Goal: Task Accomplishment & Management: Complete application form

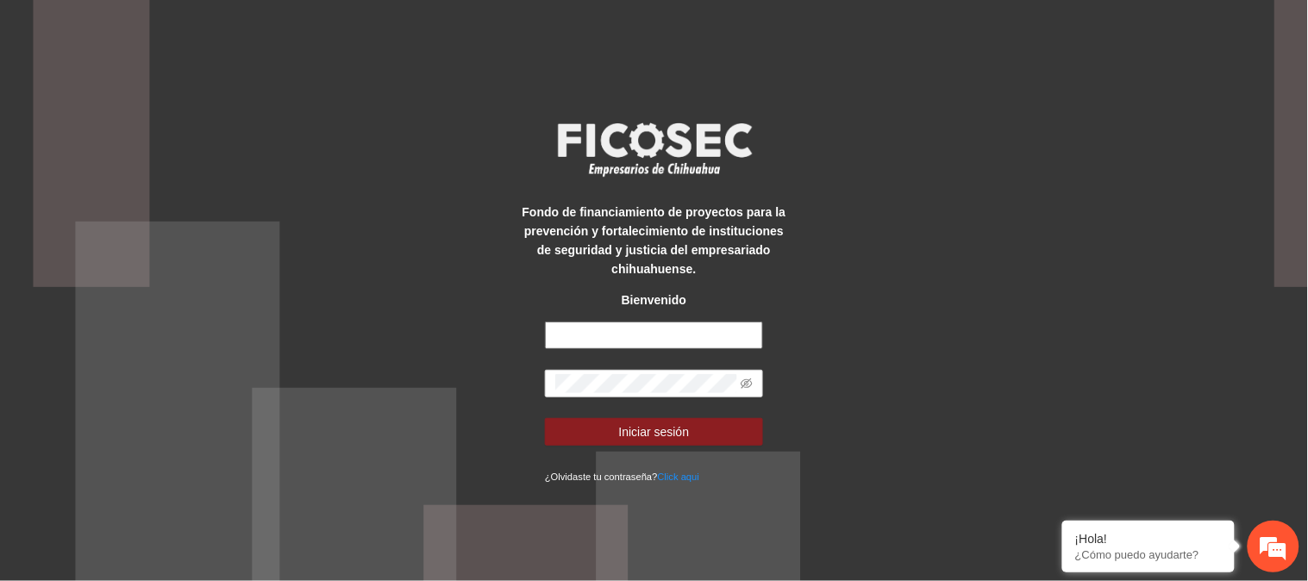
click at [626, 337] on input "text" at bounding box center [654, 336] width 218 height 28
type input "**********"
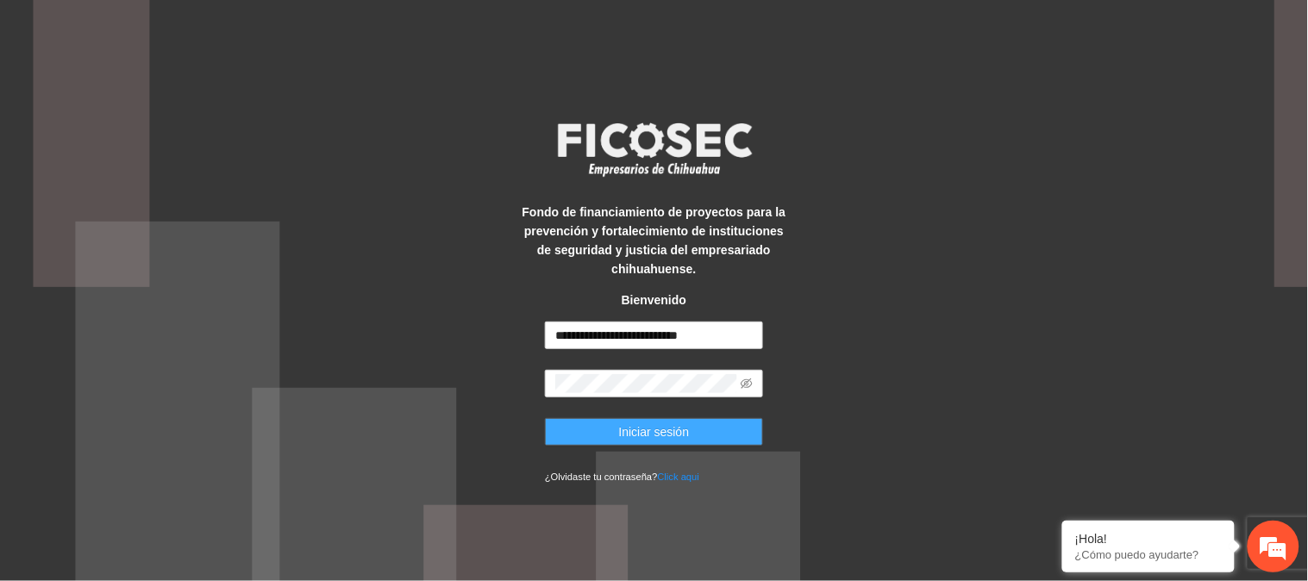
click at [633, 436] on span "Iniciar sesión" at bounding box center [654, 432] width 71 height 19
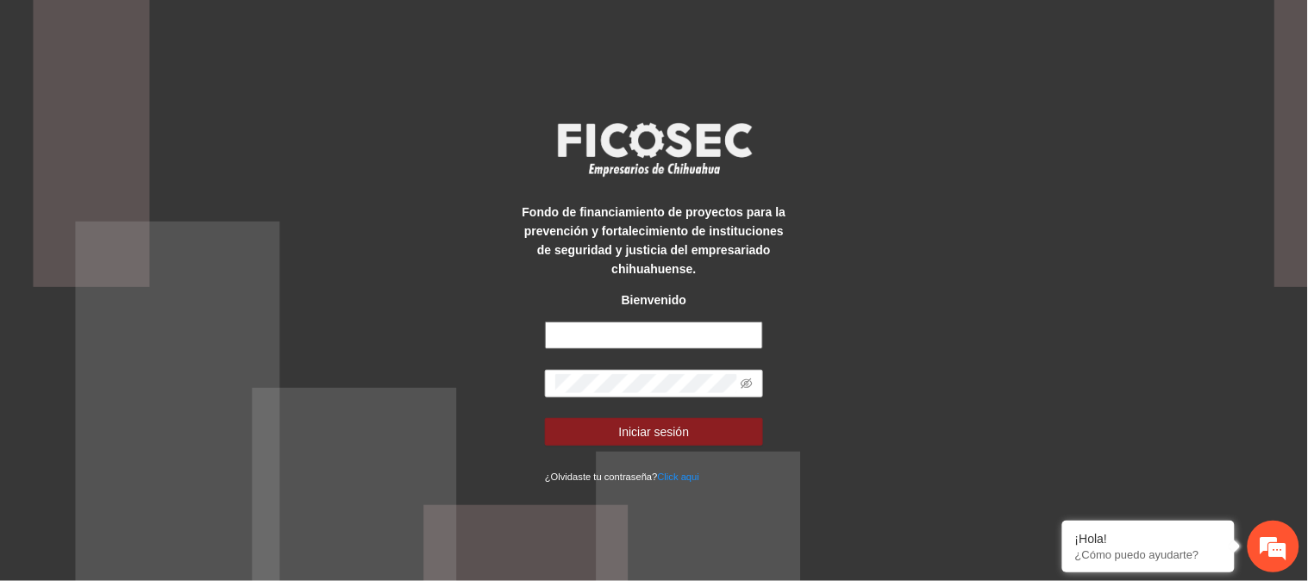
click at [688, 331] on input "text" at bounding box center [654, 336] width 218 height 28
type input "**********"
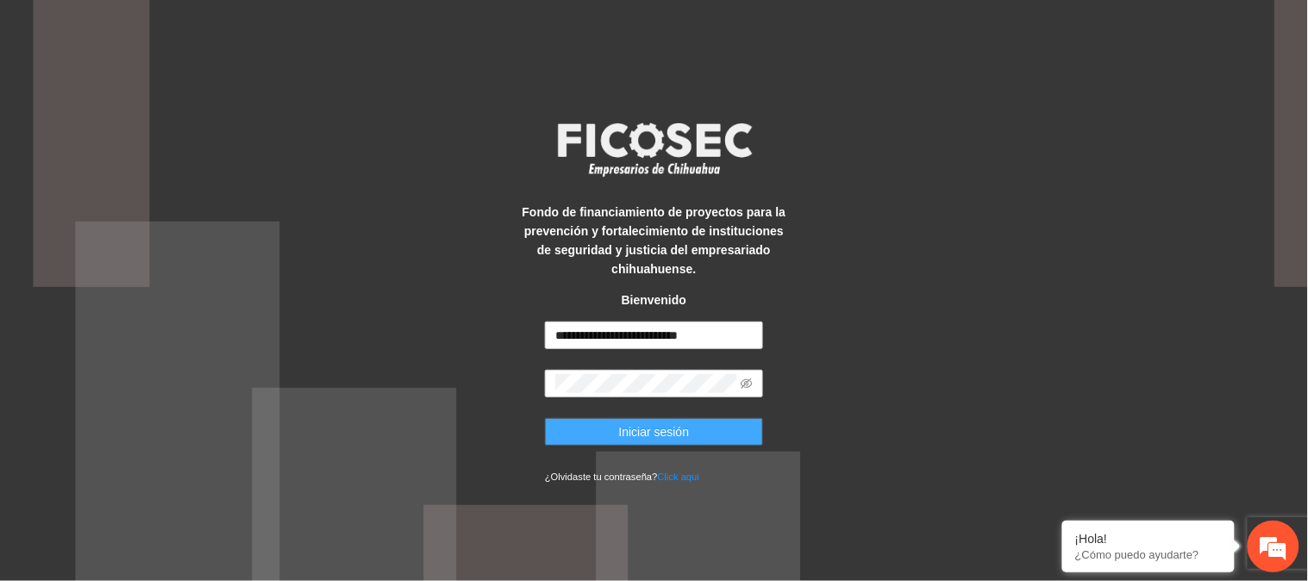
click at [693, 429] on button "Iniciar sesión" at bounding box center [654, 432] width 218 height 28
click at [640, 426] on span "Iniciar sesión" at bounding box center [654, 432] width 71 height 19
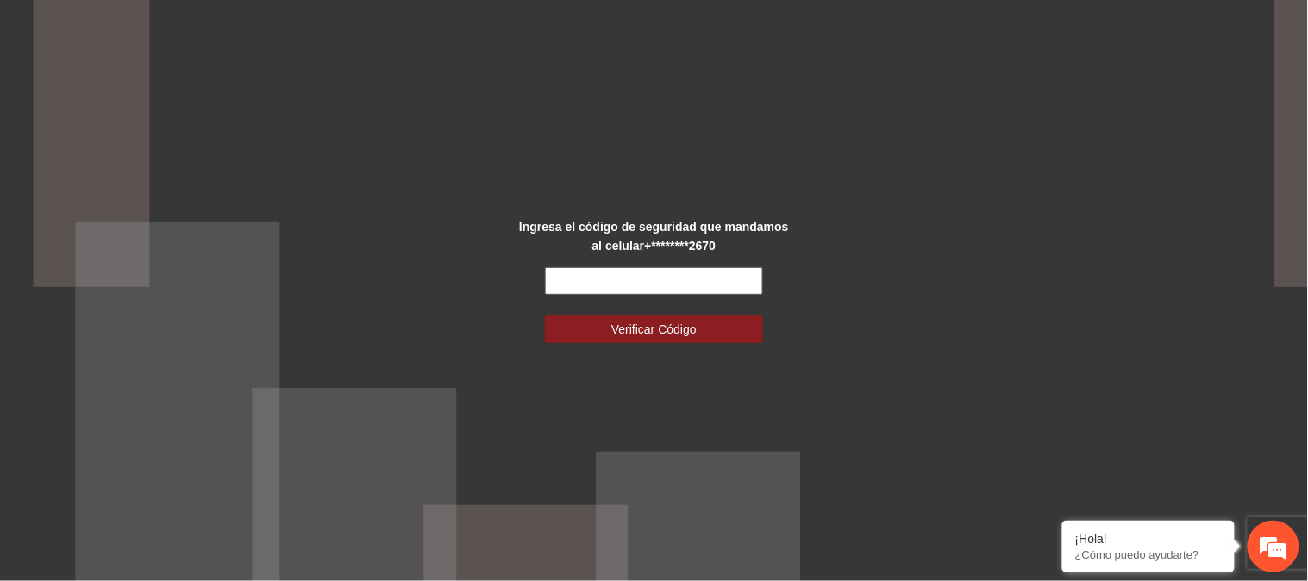
click at [598, 290] on input "text" at bounding box center [654, 281] width 218 height 28
type input "******"
click at [564, 329] on button "Verificar Código" at bounding box center [654, 330] width 218 height 28
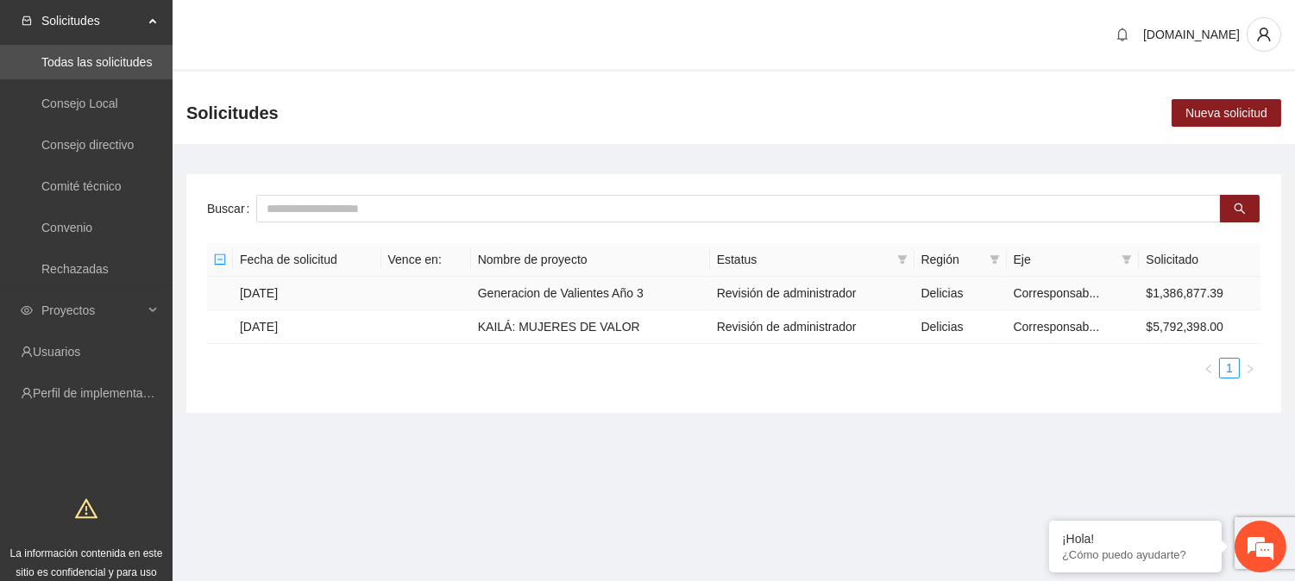
click at [268, 298] on td "[DATE]" at bounding box center [307, 294] width 148 height 34
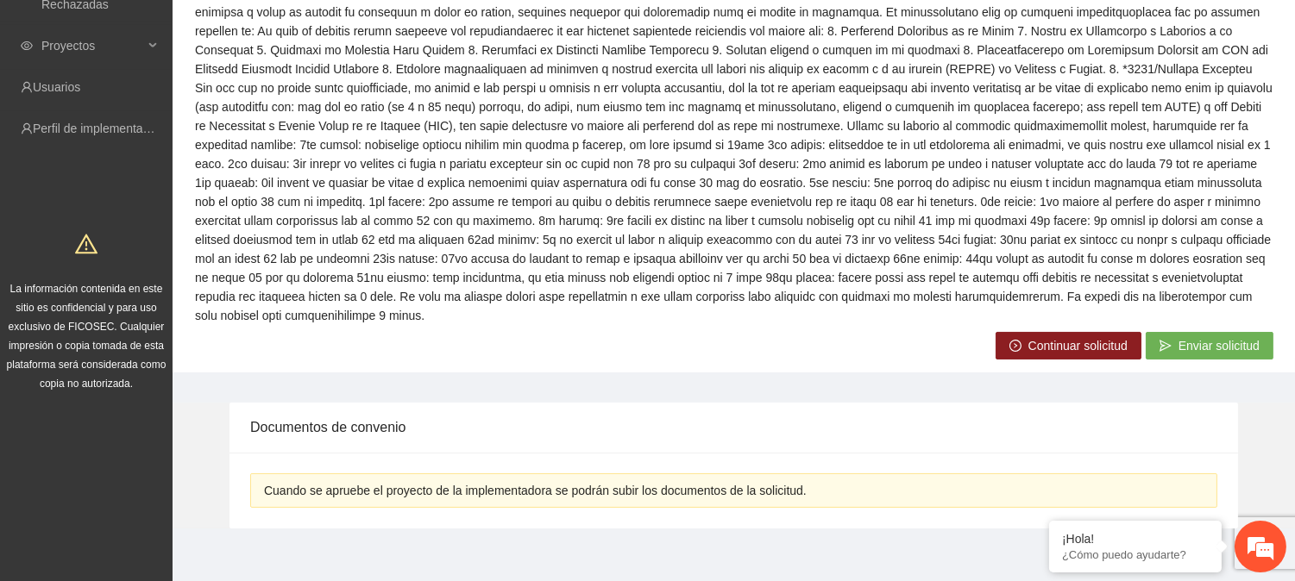
scroll to position [276, 0]
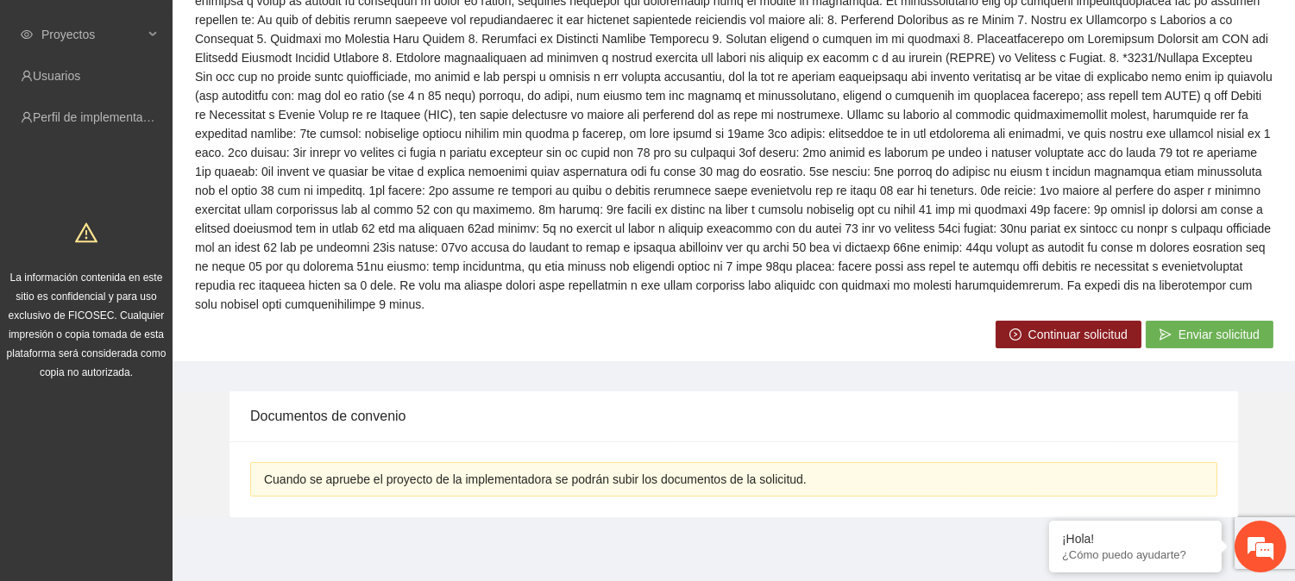
click at [1095, 339] on span "Continuar solicitud" at bounding box center [1077, 334] width 99 height 19
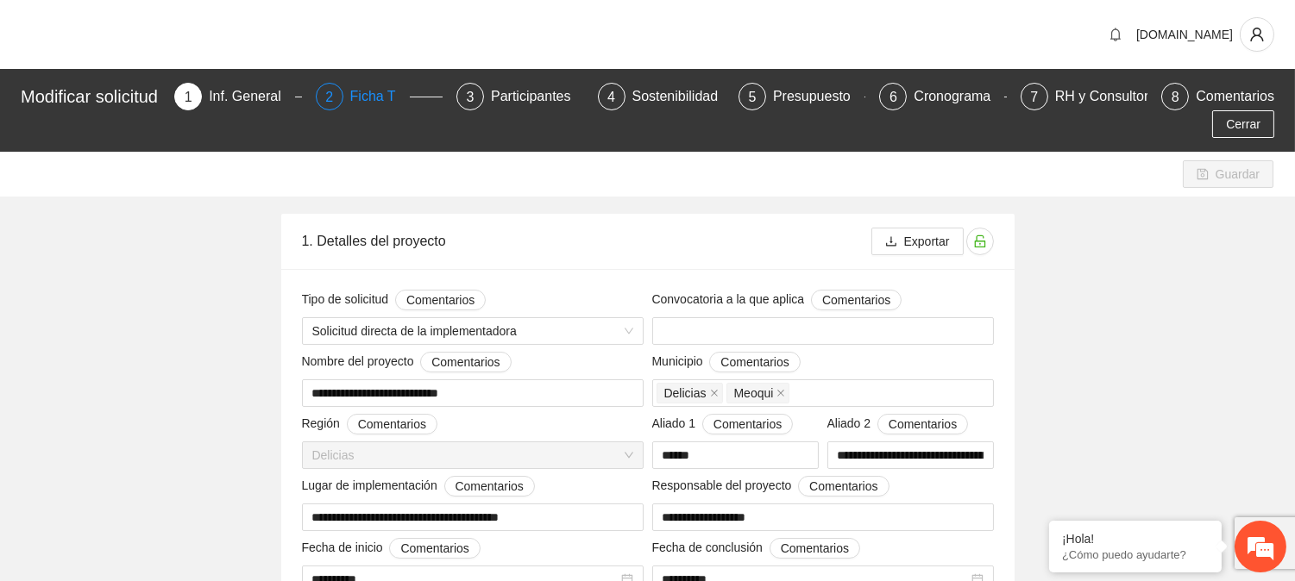
click at [394, 91] on div "Ficha T" at bounding box center [380, 97] width 60 height 28
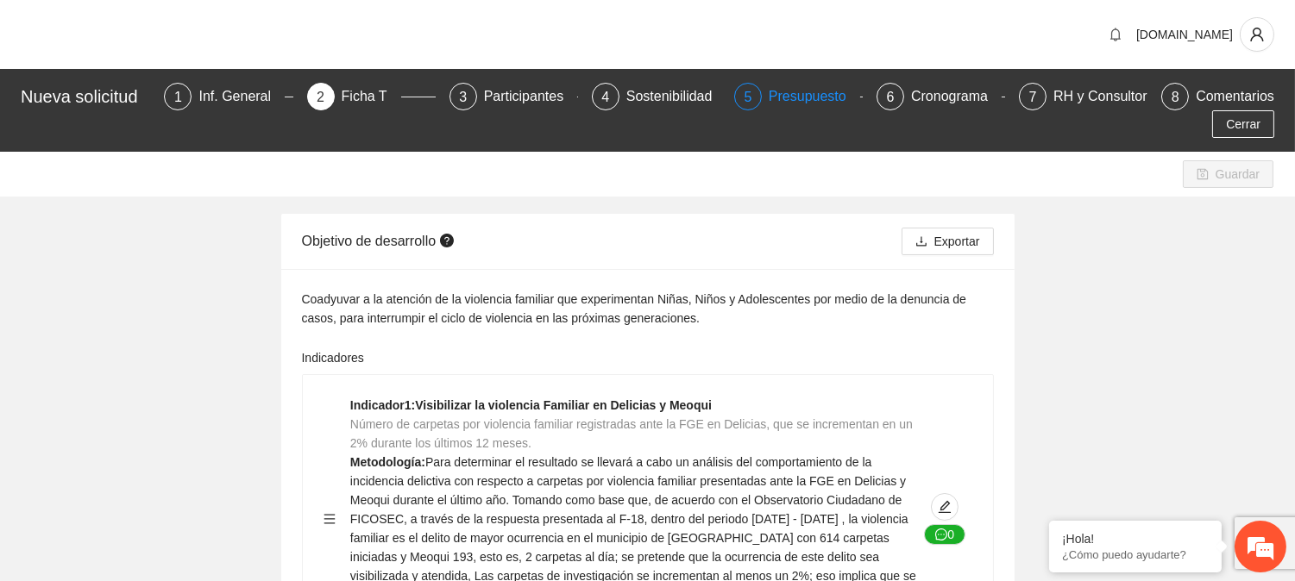
click at [816, 93] on div "Presupuesto" at bounding box center [814, 97] width 91 height 28
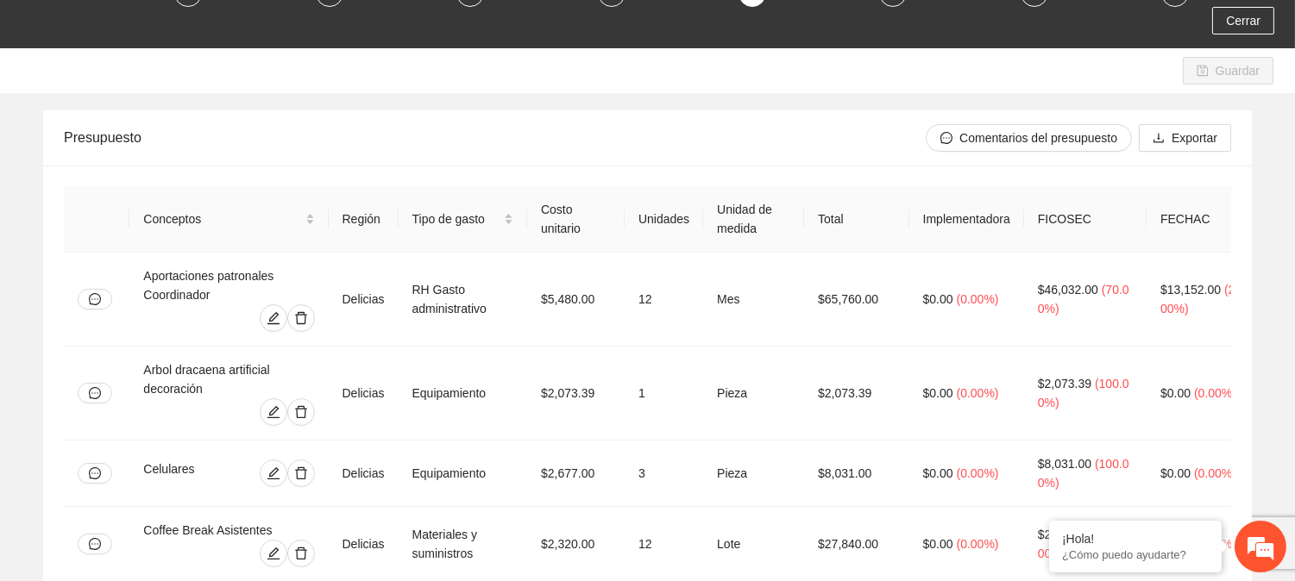
scroll to position [57, 0]
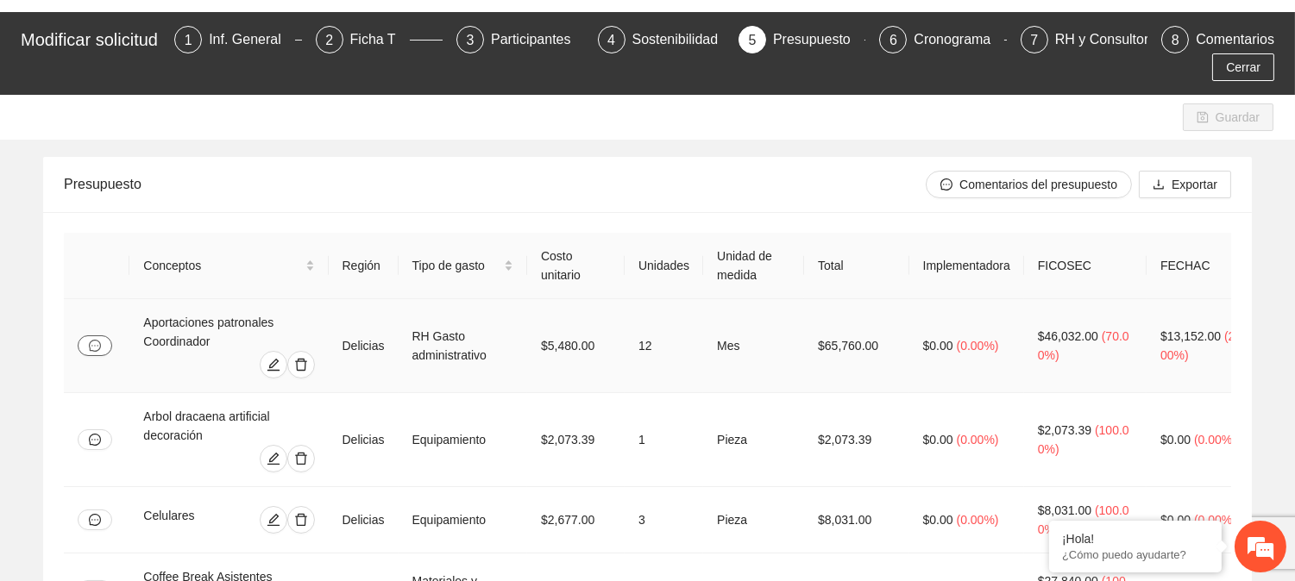
click at [89, 341] on icon "message" at bounding box center [95, 346] width 12 height 12
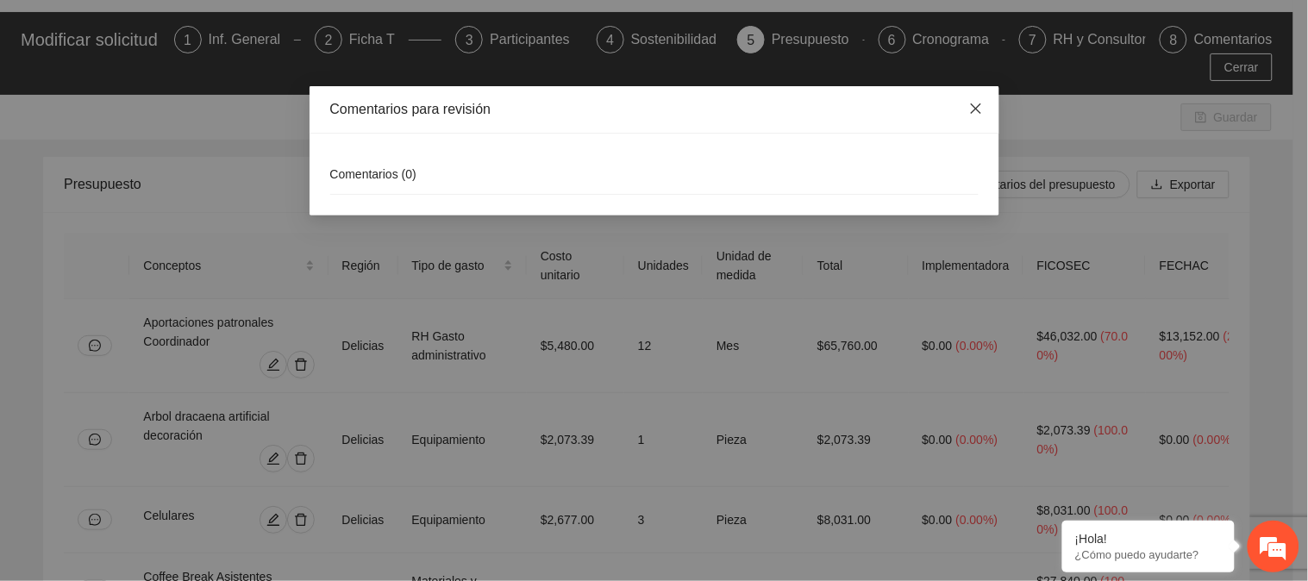
click at [976, 110] on icon "close" at bounding box center [975, 109] width 10 height 10
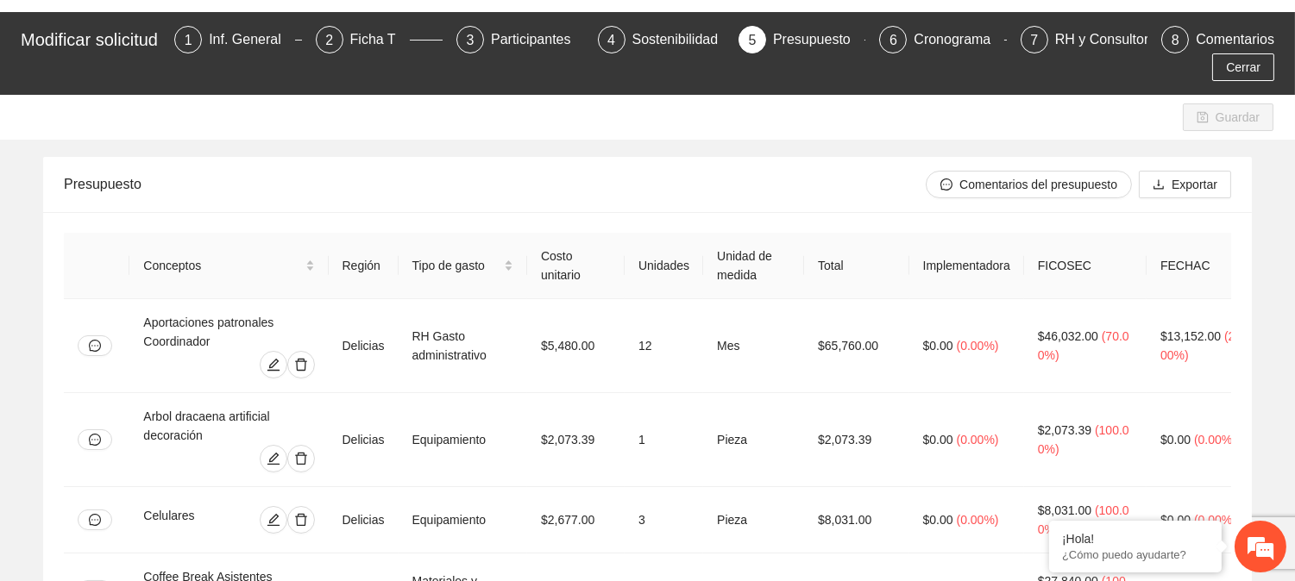
scroll to position [0, 0]
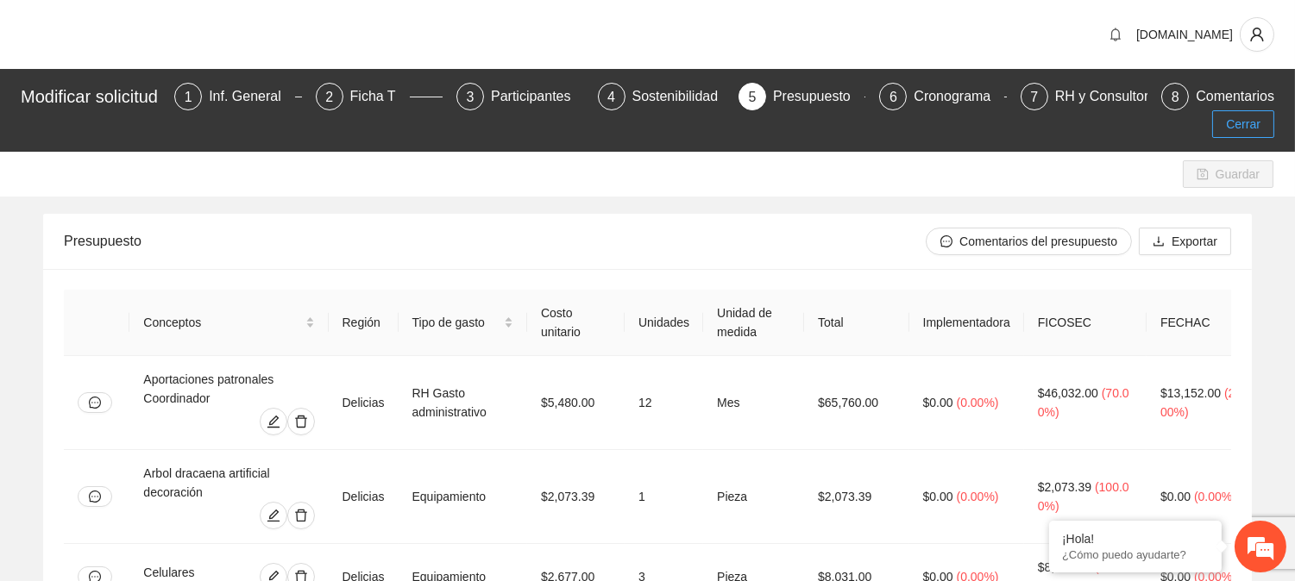
click at [1237, 121] on span "Cerrar" at bounding box center [1243, 124] width 35 height 19
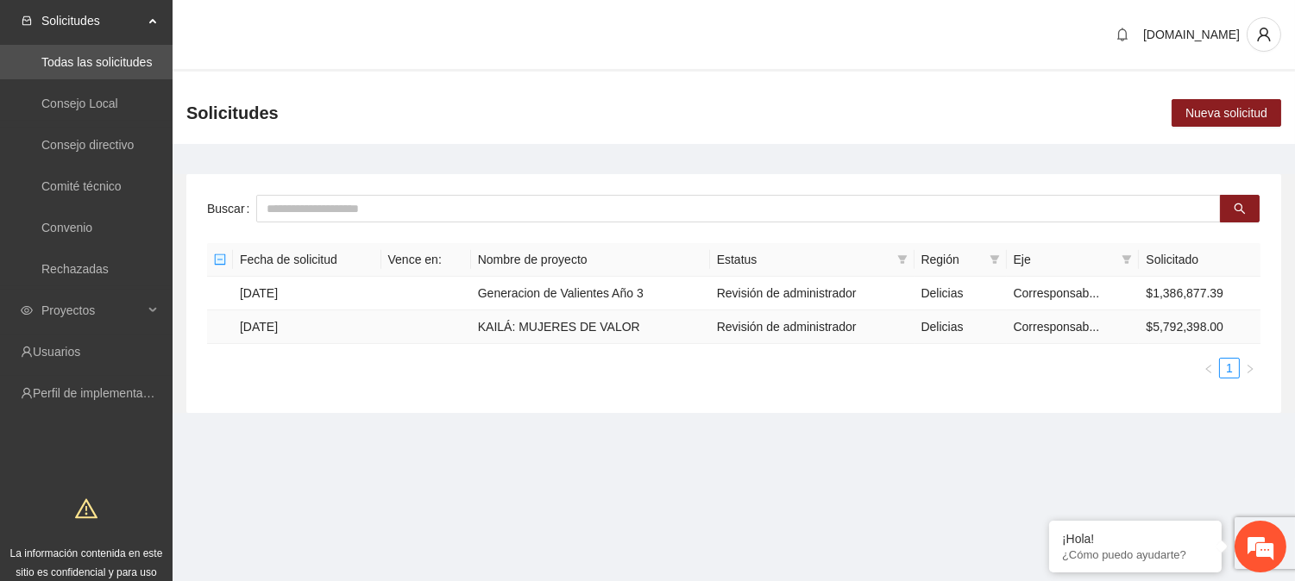
click at [536, 329] on td "KAILÁ: MUJERES DE VALOR" at bounding box center [590, 328] width 239 height 34
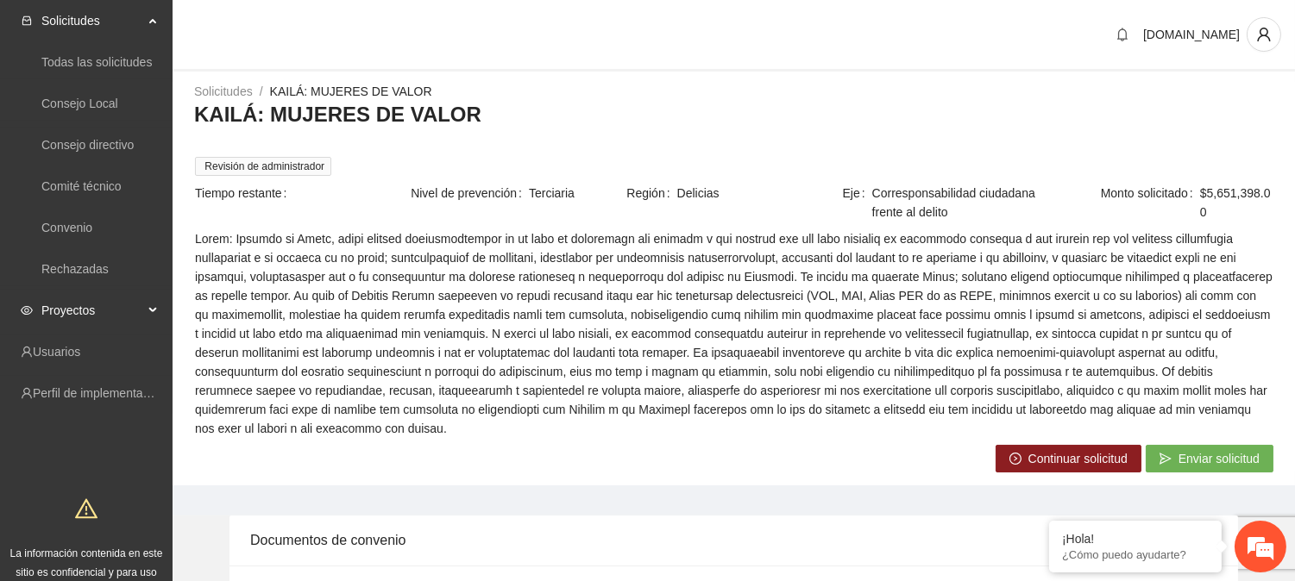
click at [79, 313] on span "Proyectos" at bounding box center [92, 310] width 102 height 35
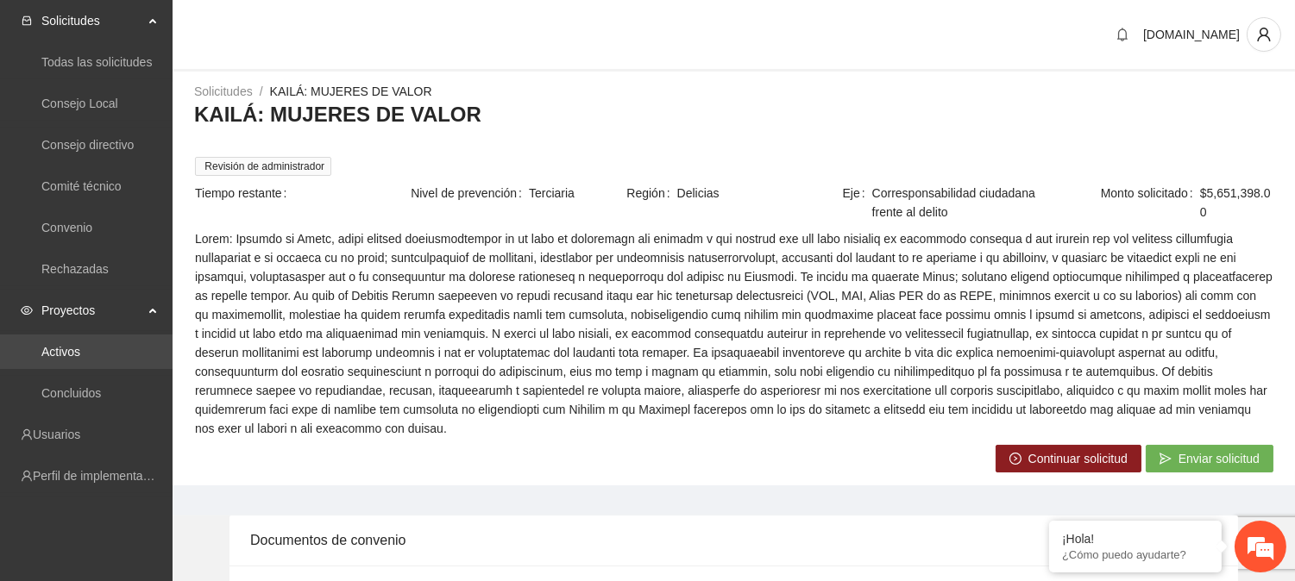
click at [80, 347] on link "Activos" at bounding box center [60, 352] width 39 height 14
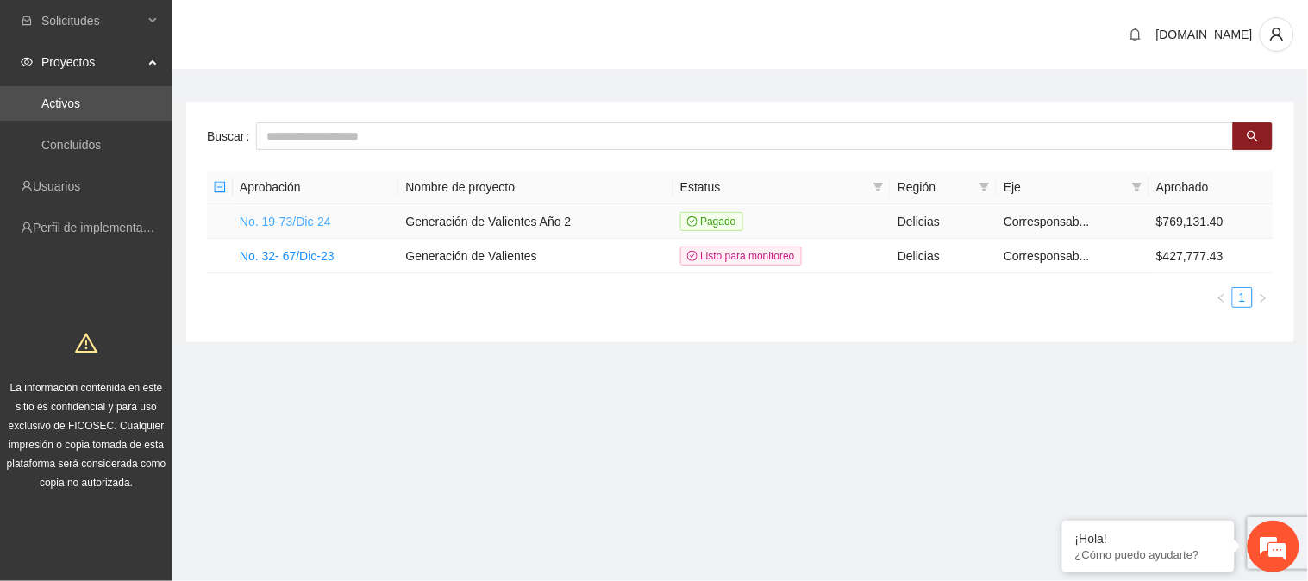
click at [294, 216] on link "No. 19-73/Dic-24" at bounding box center [285, 222] width 91 height 14
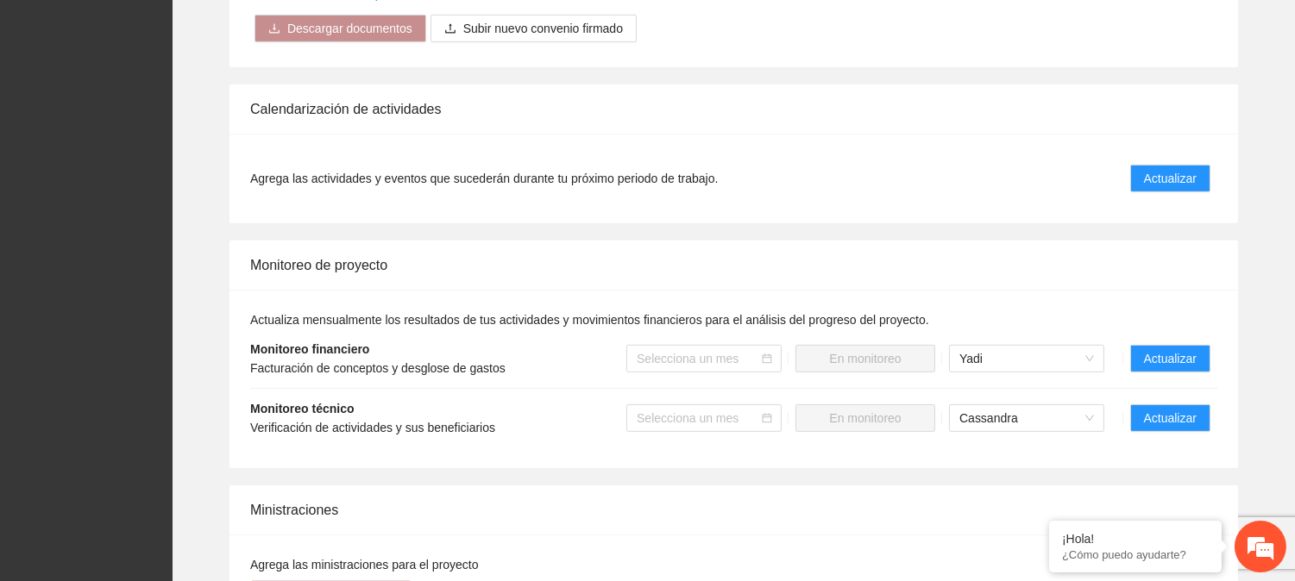
scroll to position [1427, 0]
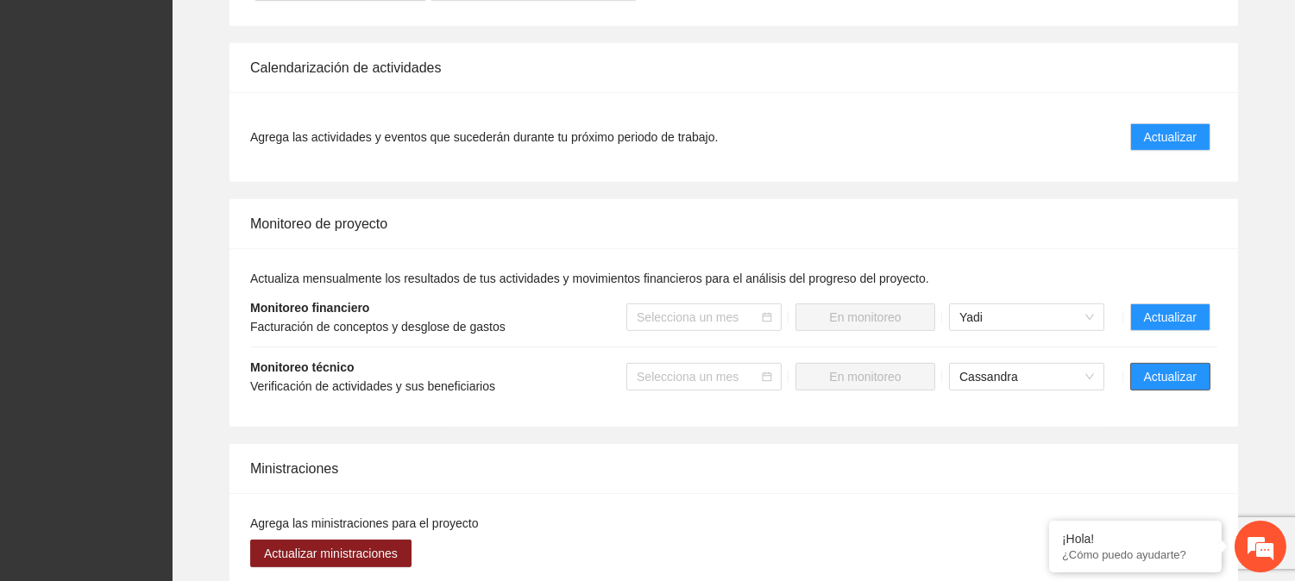
click at [1167, 376] on span "Actualizar" at bounding box center [1170, 376] width 53 height 19
